Goal: Transaction & Acquisition: Subscribe to service/newsletter

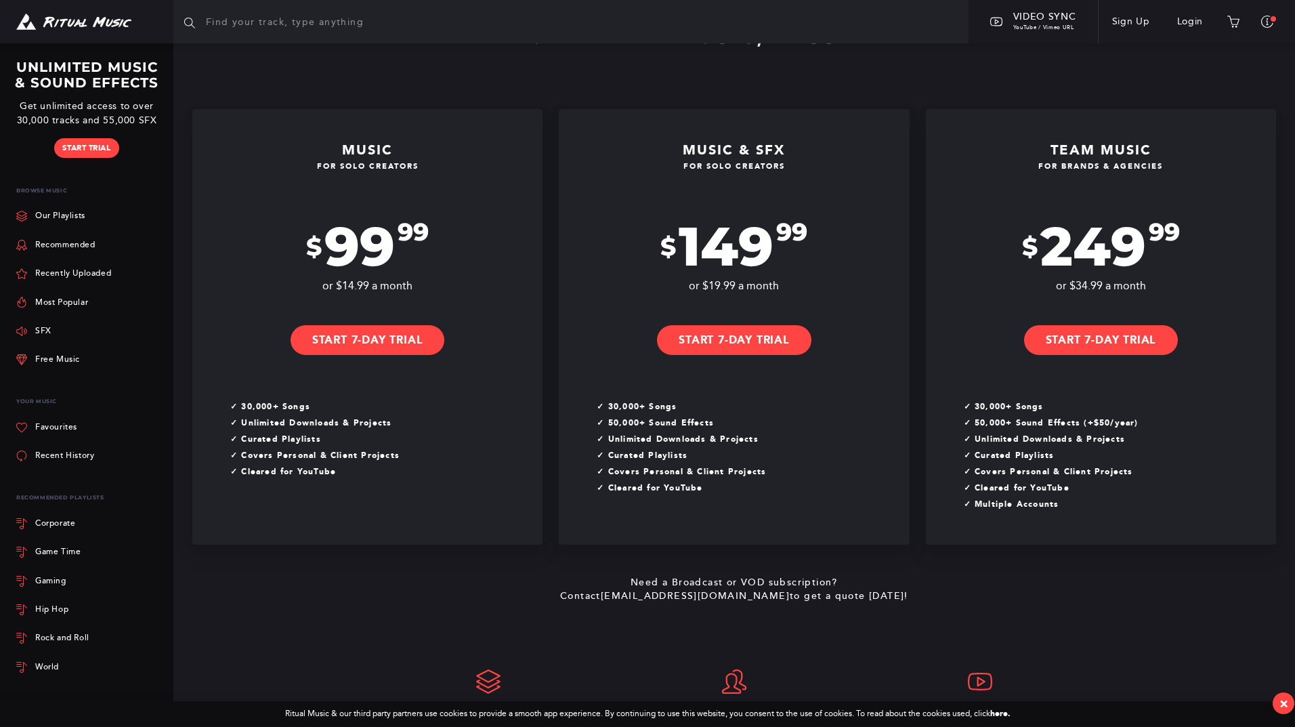
scroll to position [347, 0]
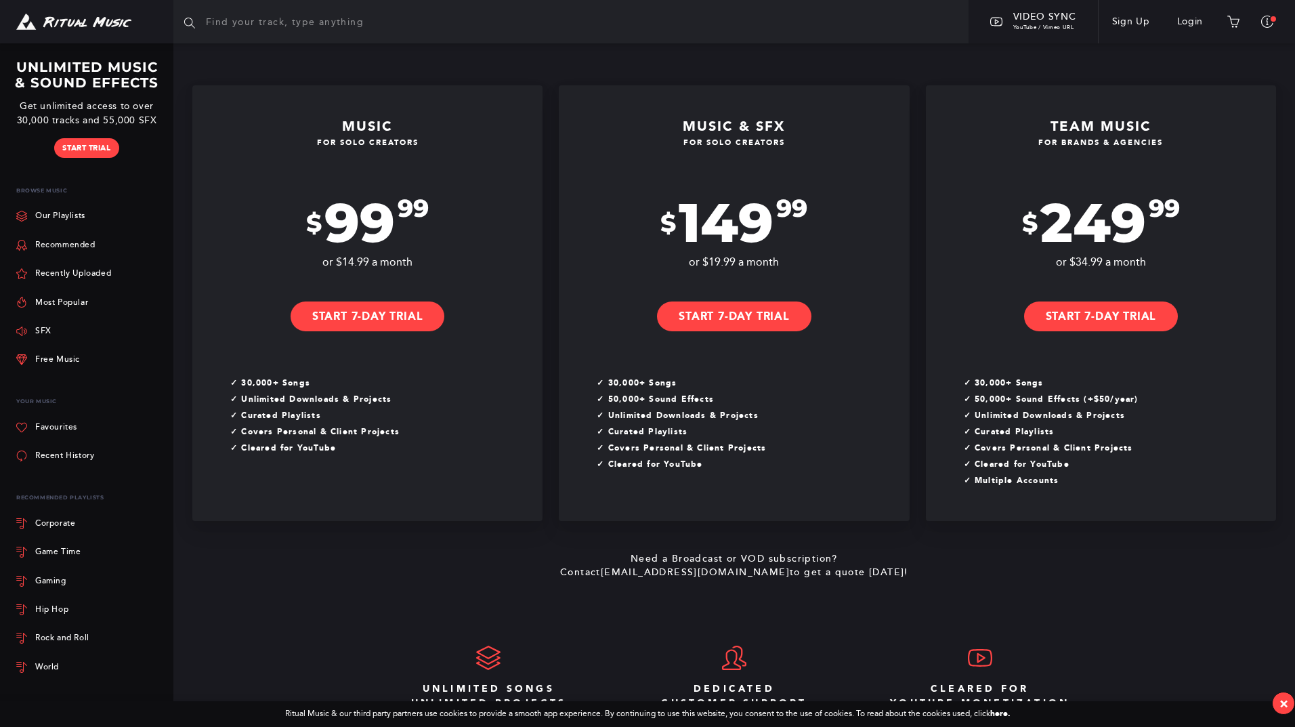
click at [1279, 702] on div "×" at bounding box center [1283, 703] width 9 height 16
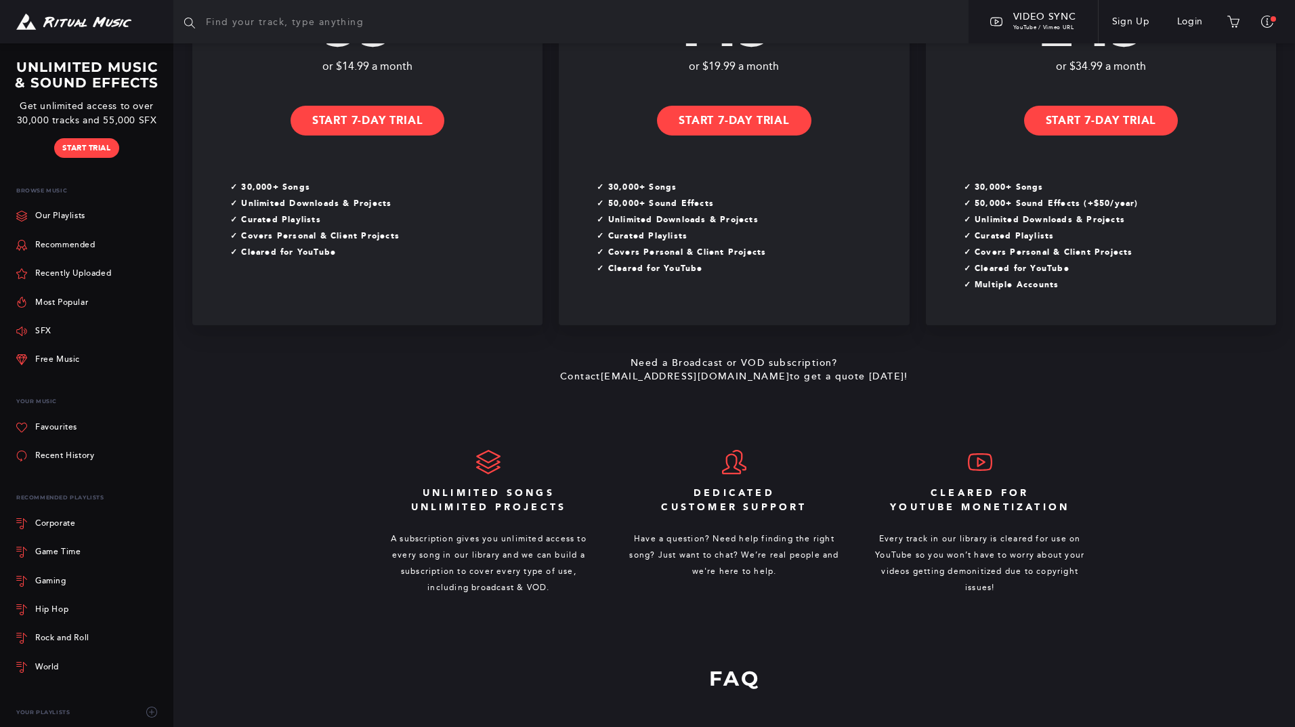
scroll to position [550, 0]
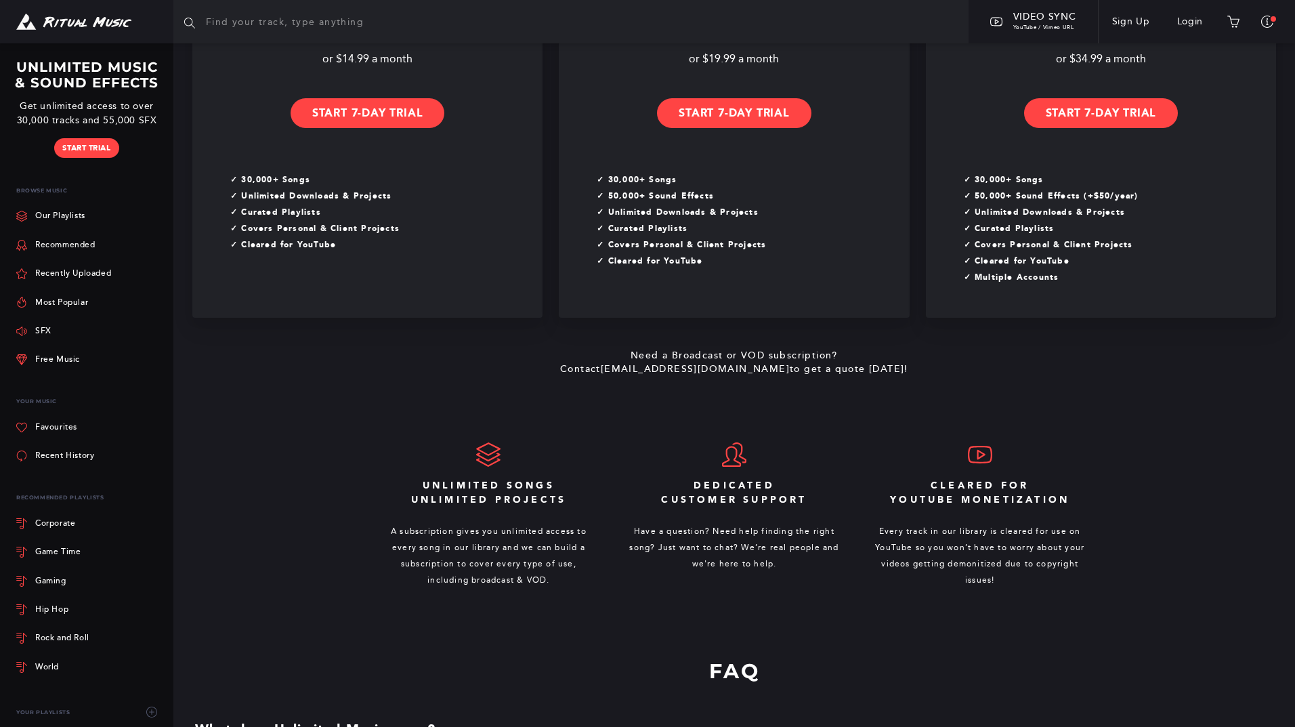
click at [743, 459] on icon at bounding box center [734, 454] width 24 height 24
click at [731, 523] on p "Have a question? Need help finding the right song? Just want to chat? We’re rea…" at bounding box center [734, 547] width 213 height 49
click at [709, 546] on p "Have a question? Need help finding the right song? Just want to chat? We’re rea…" at bounding box center [734, 547] width 213 height 49
click at [667, 548] on p "Have a question? Need help finding the right song? Just want to chat? We’re rea…" at bounding box center [734, 547] width 213 height 49
click at [752, 551] on p "Have a question? Need help finding the right song? Just want to chat? We’re rea…" at bounding box center [734, 547] width 213 height 49
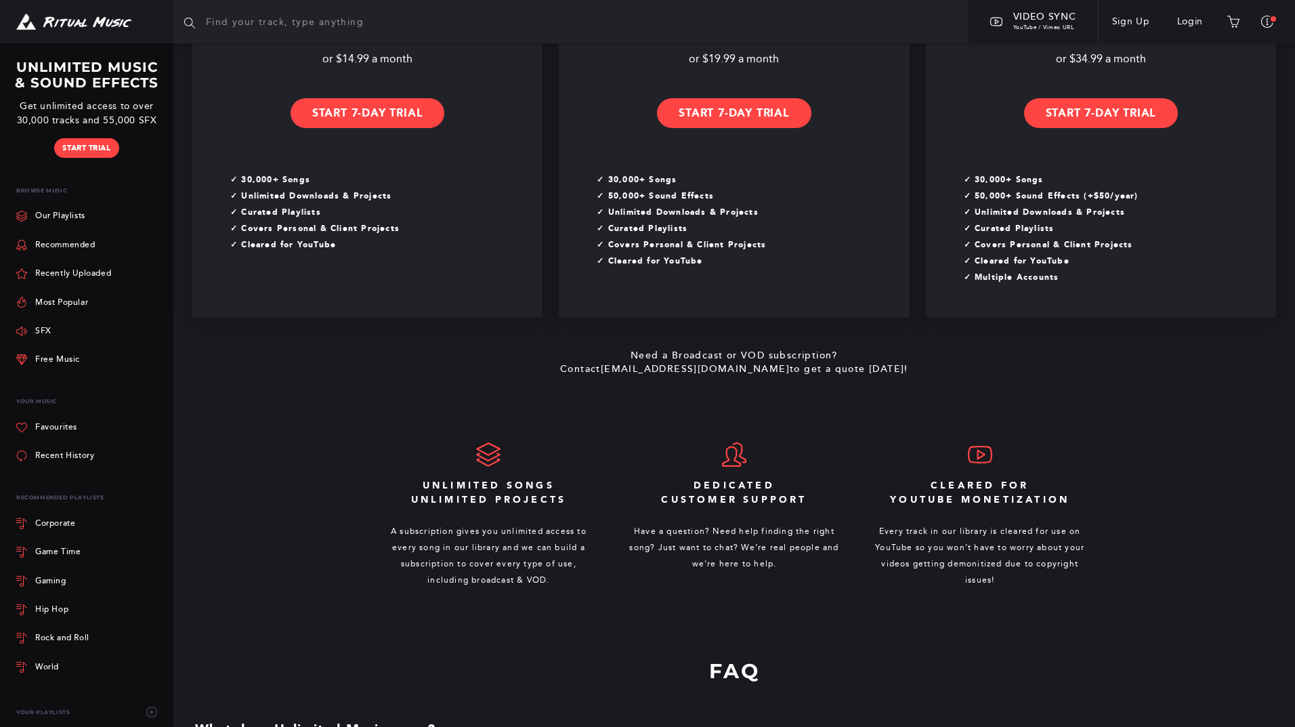
drag, startPoint x: 768, startPoint y: 570, endPoint x: 708, endPoint y: 574, distance: 60.4
click at [768, 571] on p "Have a question? Need help finding the right song? Just want to chat? We’re rea…" at bounding box center [734, 547] width 213 height 49
click at [711, 469] on div "Dedicated Customer Support Have a question? Need help finding the right song? J…" at bounding box center [734, 505] width 246 height 175
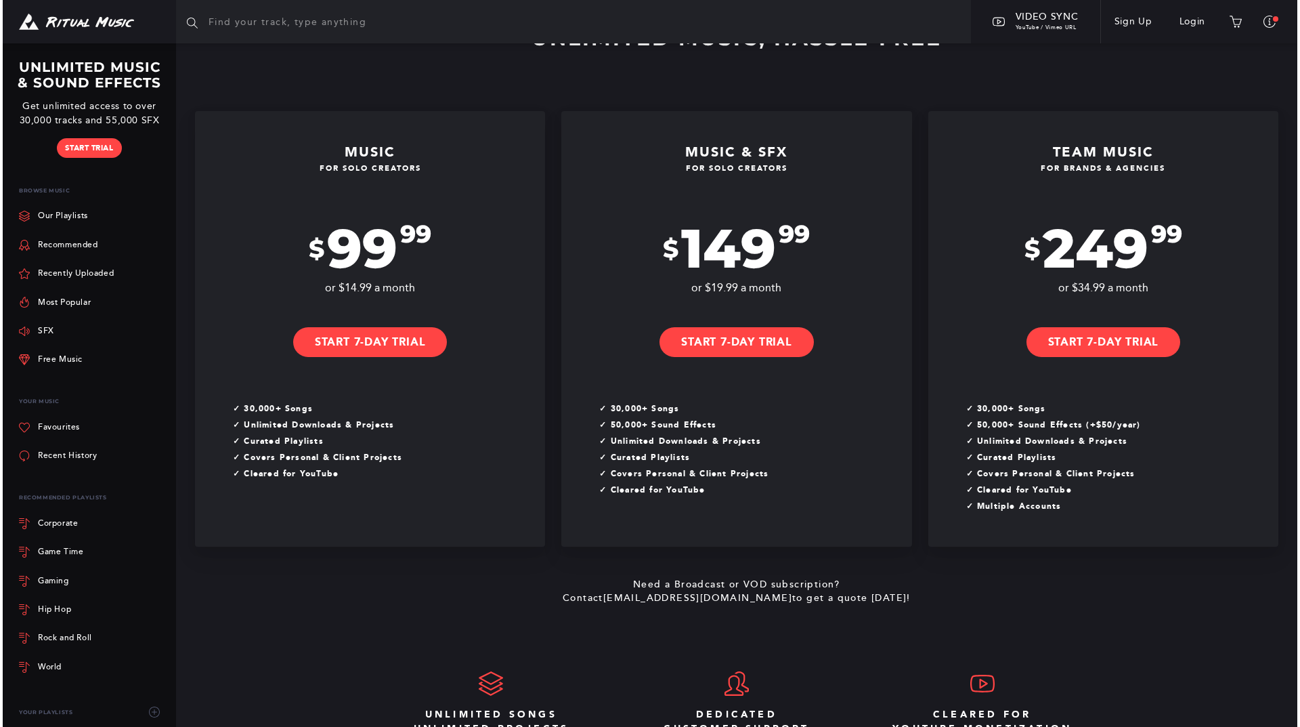
scroll to position [320, 0]
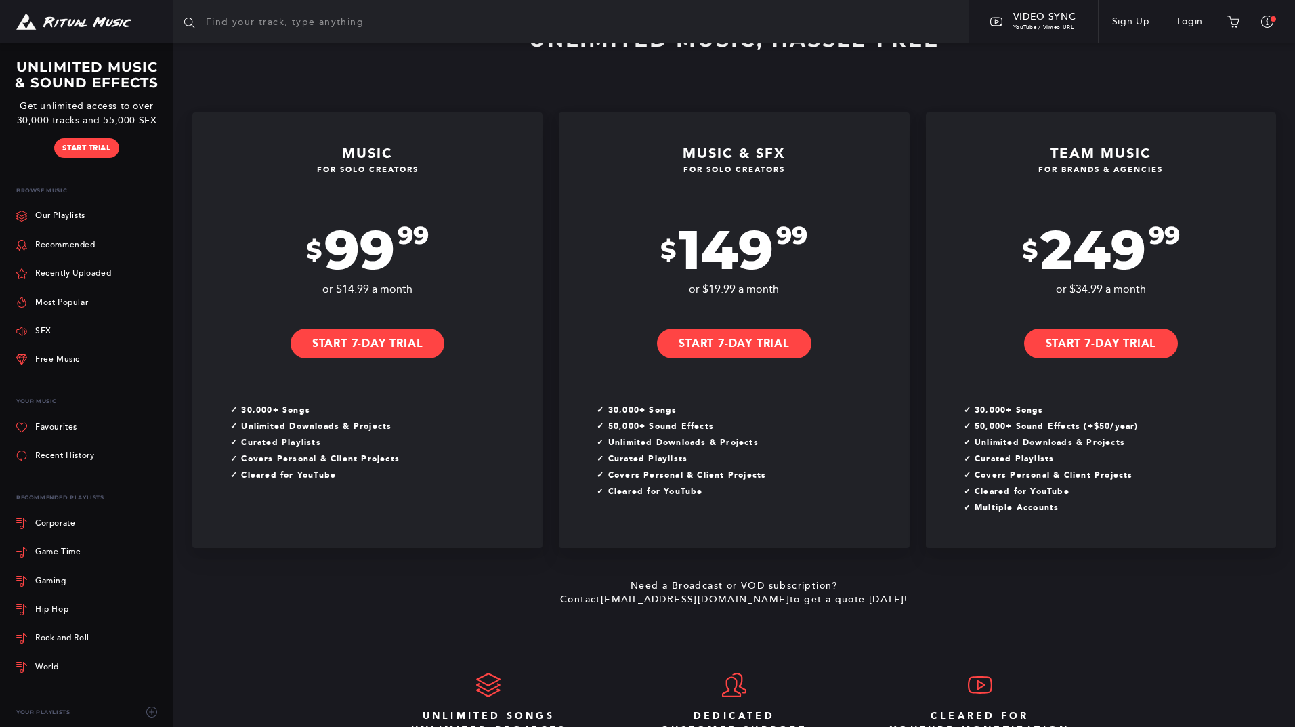
click at [1098, 331] on link "Start 7-Day Trial" at bounding box center [1101, 343] width 154 height 30
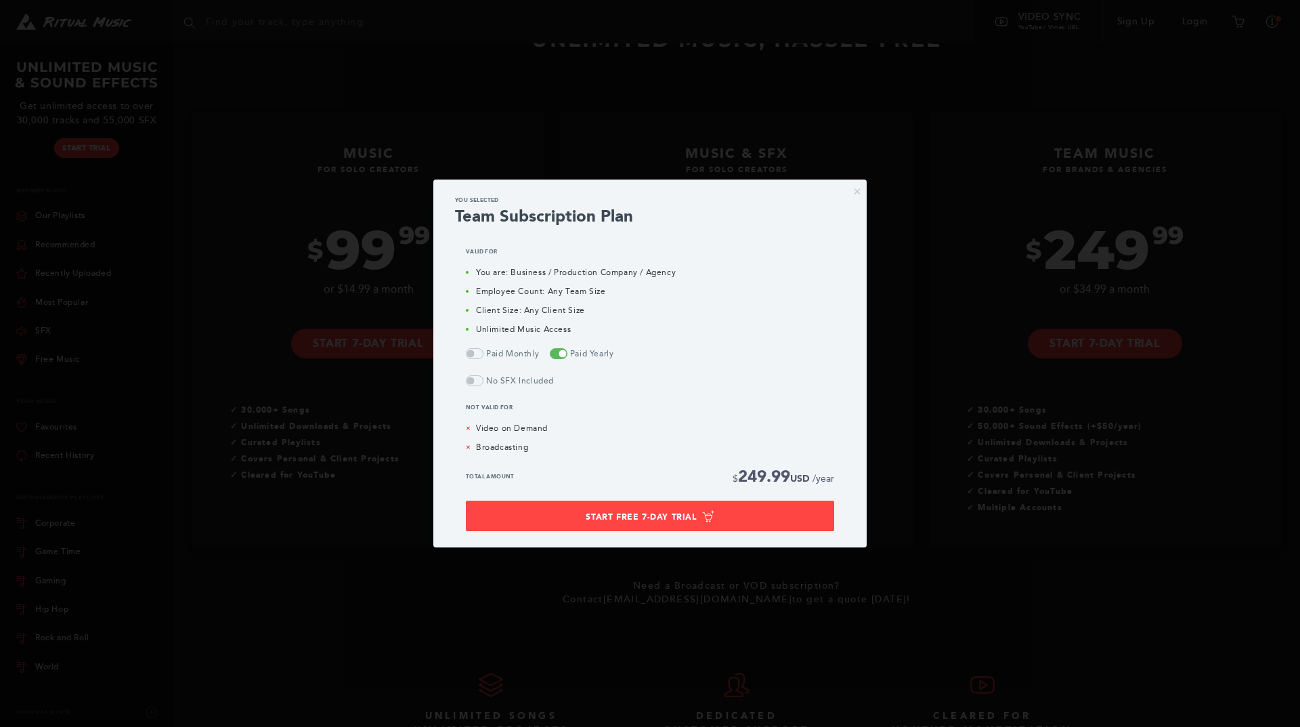
click at [482, 271] on li "You are: Business / Production Company / Agency" at bounding box center [650, 272] width 368 height 12
drag, startPoint x: 645, startPoint y: 493, endPoint x: 645, endPoint y: 504, distance: 11.5
click at [645, 502] on div "Total Amount $ 249.99 USD /year Start Free 7-Day Trial" at bounding box center [650, 501] width 390 height 60
click at [647, 507] on button "Start Free 7-Day Trial" at bounding box center [650, 515] width 368 height 30
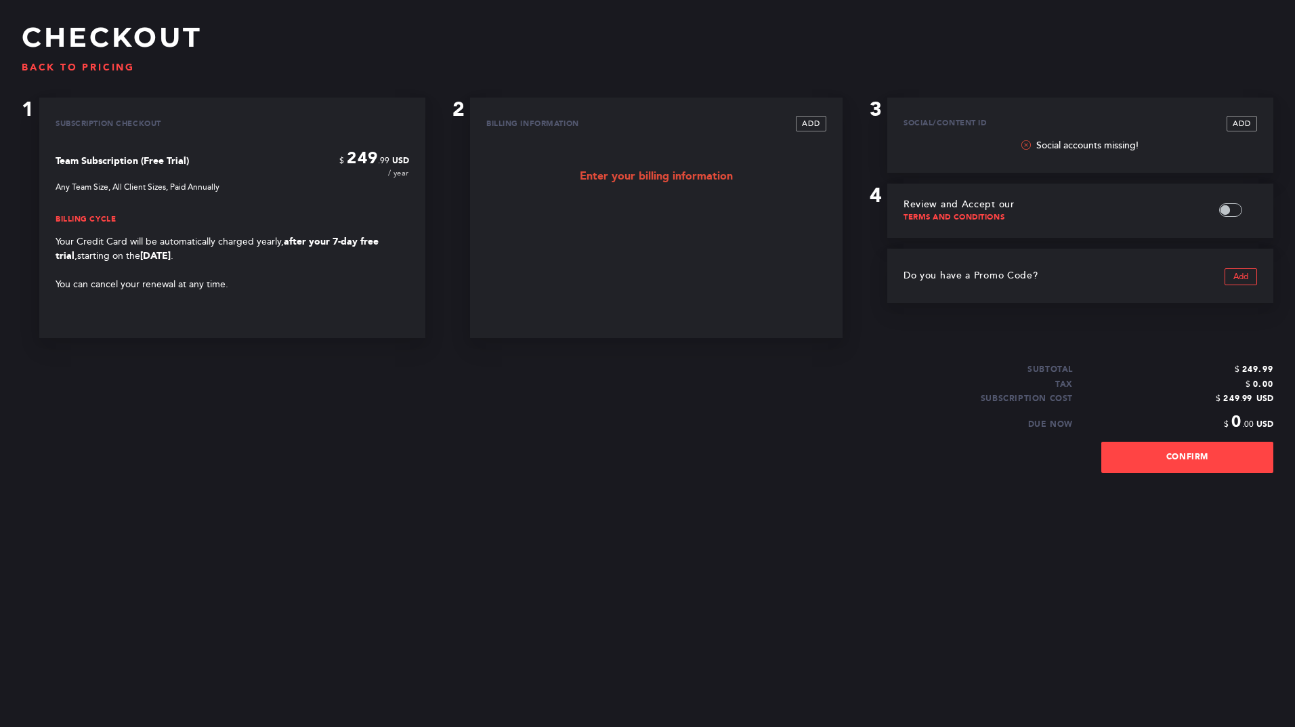
click at [100, 292] on div "Team Subscription (Free Trial) $ 249 .99 USD / year Any Team Size, All Client S…" at bounding box center [232, 234] width 353 height 173
click at [973, 216] on link "Terms and Conditions" at bounding box center [953, 216] width 101 height 9
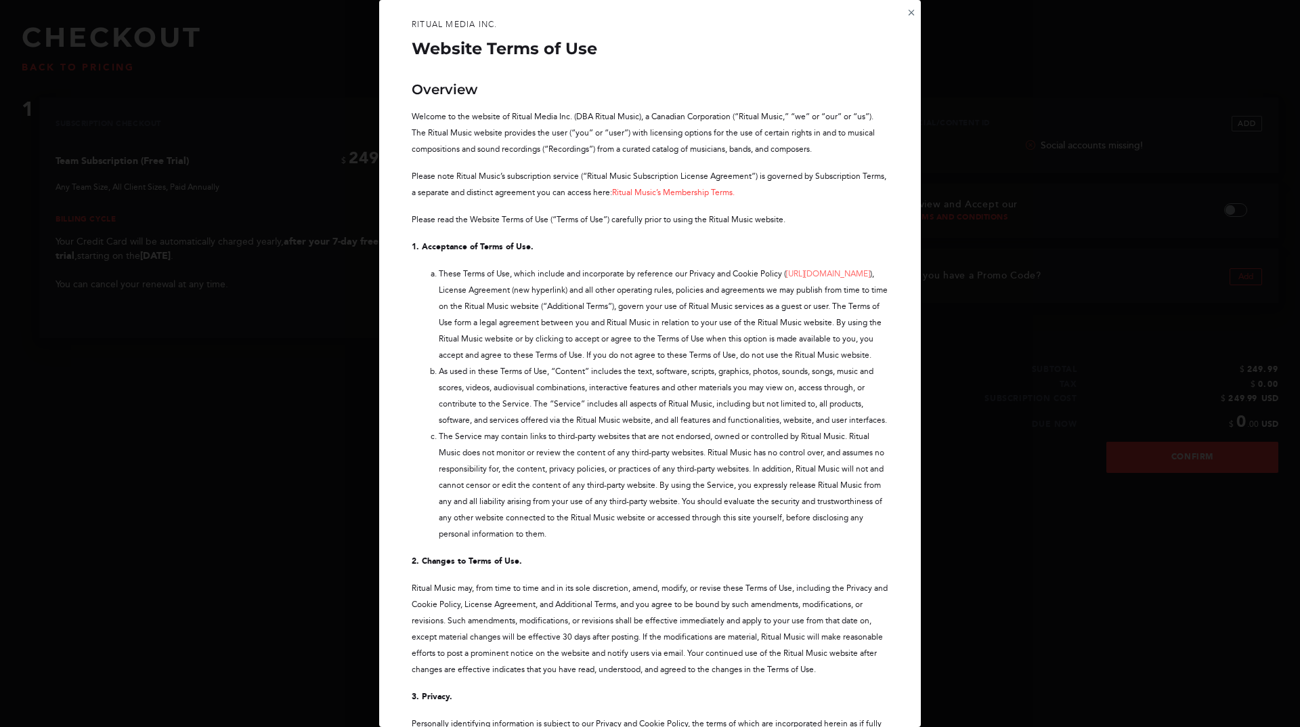
click at [973, 216] on div "× Ritual Media Inc. Website Terms of Use Overview Welcome to the website of Rit…" at bounding box center [650, 363] width 1300 height 727
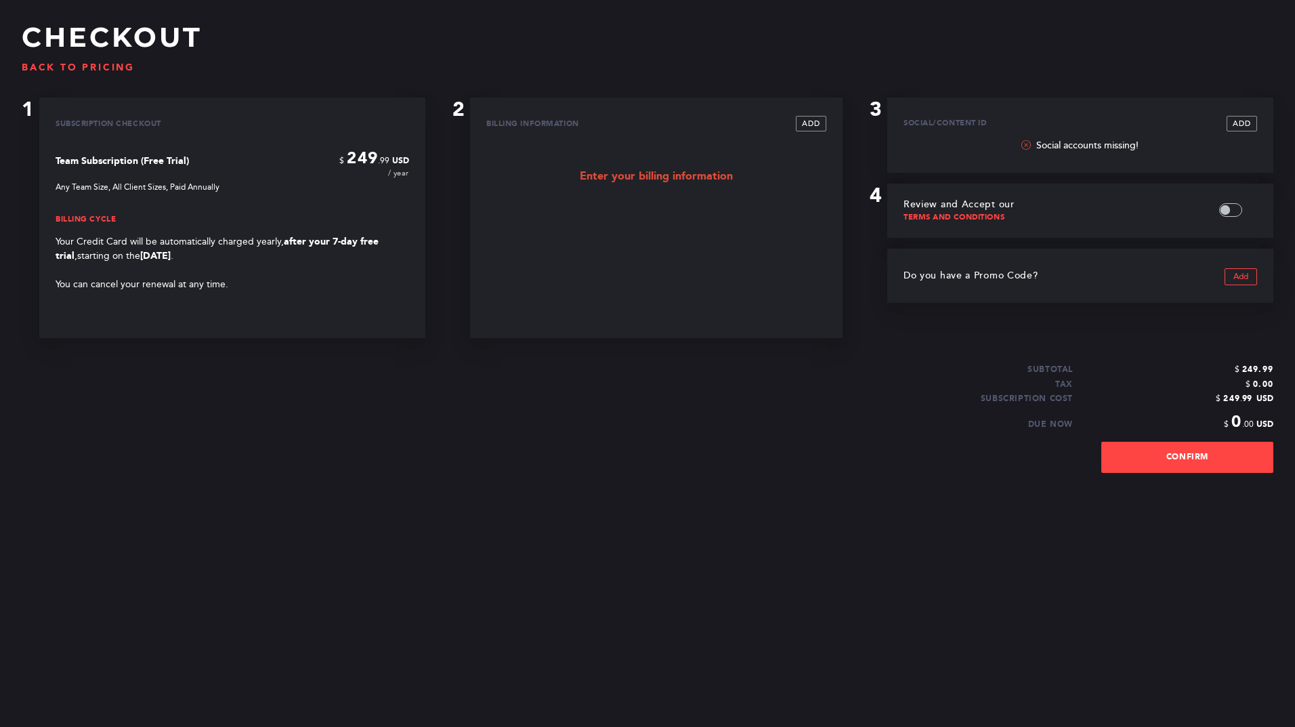
click at [974, 215] on link "Terms and Conditions" at bounding box center [953, 216] width 101 height 9
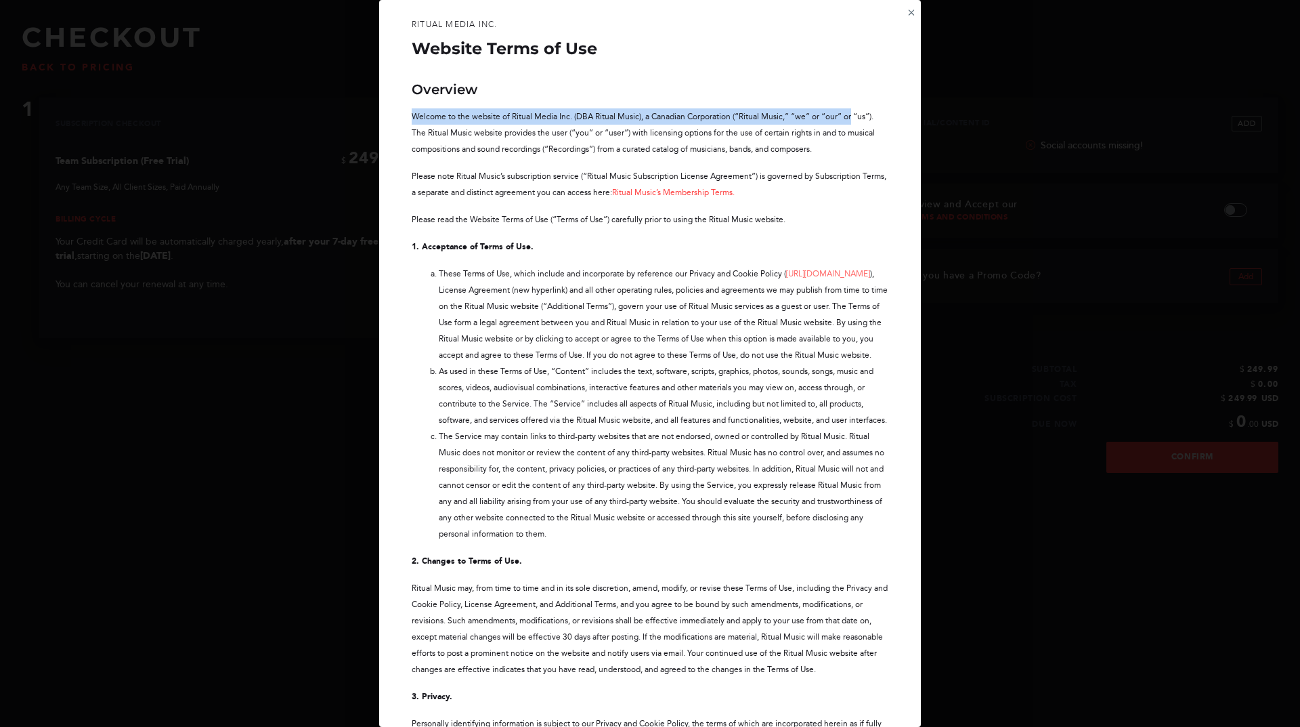
click at [987, 102] on div "× Ritual Media Inc. Website Terms of Use Overview Welcome to the website of Rit…" at bounding box center [650, 363] width 1300 height 727
